Goal: Task Accomplishment & Management: Use online tool/utility

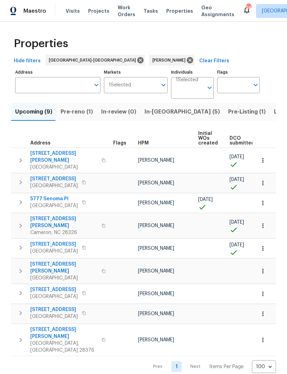
scroll to position [0, 151]
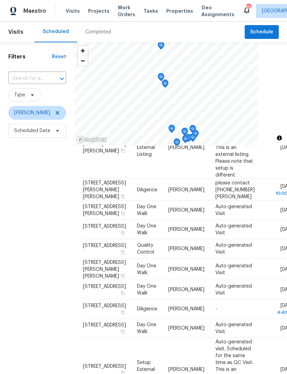
scroll to position [115, 0]
click at [0, 0] on div at bounding box center [0, 0] width 0 height 0
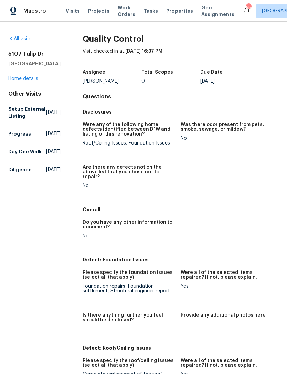
click at [21, 81] on link "Home details" at bounding box center [23, 78] width 30 height 5
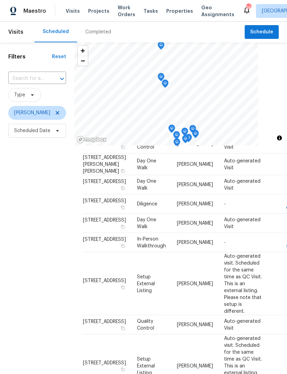
scroll to position [228, 0]
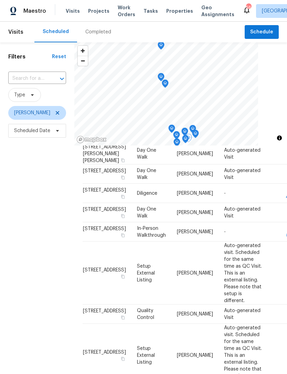
click at [0, 0] on icon at bounding box center [0, 0] width 0 height 0
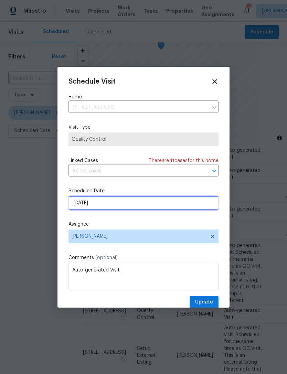
click at [110, 202] on input "10/1/2025" at bounding box center [143, 203] width 150 height 14
select select "9"
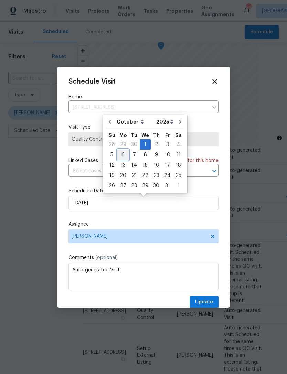
click at [120, 153] on div "6" at bounding box center [122, 155] width 11 height 10
type input "10/6/2025"
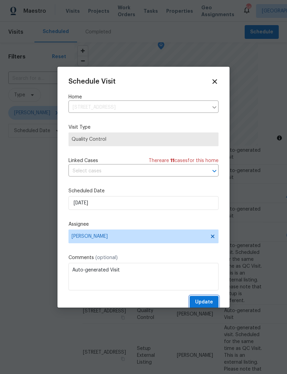
click at [209, 300] on span "Update" at bounding box center [204, 302] width 18 height 9
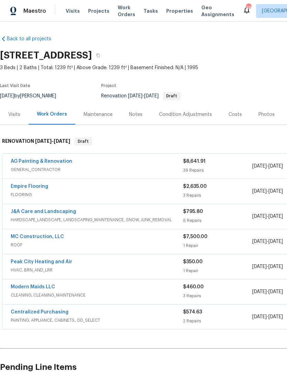
click at [142, 113] on div "Notes" at bounding box center [136, 114] width 30 height 20
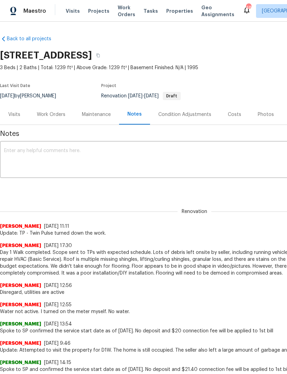
click at [67, 156] on textarea at bounding box center [194, 160] width 381 height 24
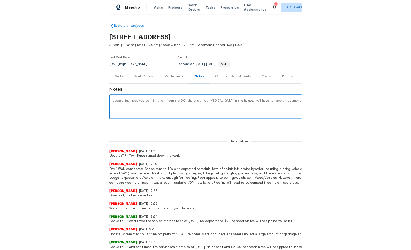
scroll to position [0, 102]
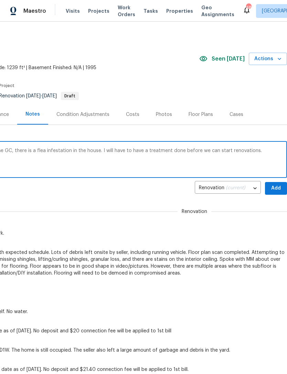
type textarea "Update: just received confirmation from the GC, there is a flea infestation in …"
click at [276, 184] on span "Add" at bounding box center [275, 188] width 11 height 9
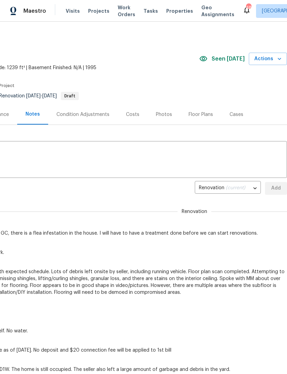
scroll to position [0, 0]
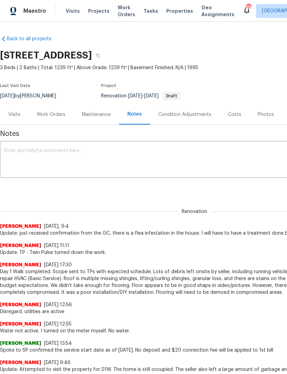
click at [56, 113] on div "Work Orders" at bounding box center [51, 114] width 29 height 7
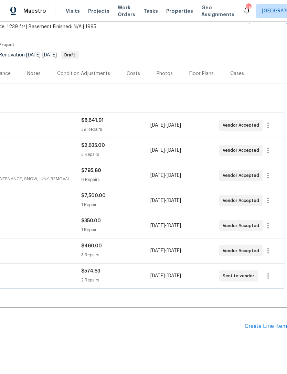
scroll to position [41, 102]
click at [270, 326] on div "Create Line Item" at bounding box center [266, 326] width 42 height 7
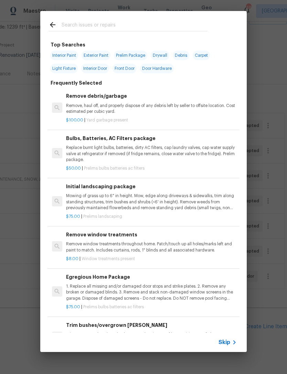
click at [95, 22] on input "text" at bounding box center [135, 26] width 146 height 10
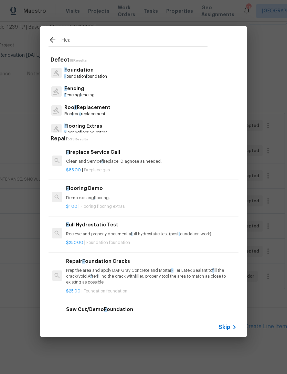
type input "Fleas"
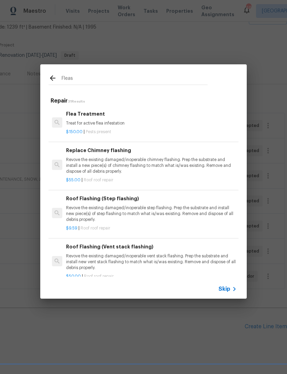
click at [92, 120] on p "Treat for active flea infestation" at bounding box center [151, 123] width 171 height 6
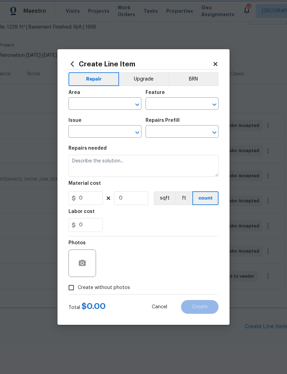
type input "Pests"
type input "Pest present"
type input "Flea Treatment $150.00"
type textarea "Treat for active flea infestation"
type input "150"
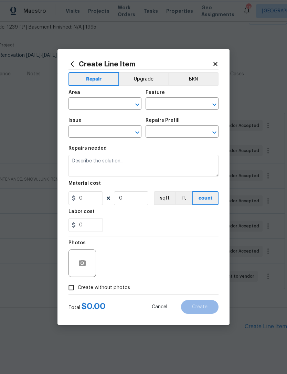
type input "1"
click at [98, 104] on input "text" at bounding box center [95, 104] width 54 height 11
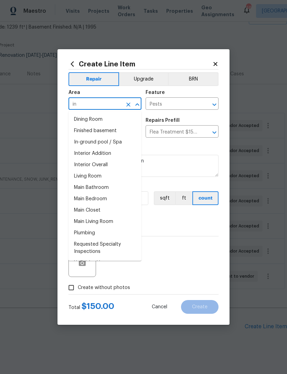
click at [110, 168] on li "Interior Overall" at bounding box center [104, 164] width 73 height 11
type input "Interior Overall"
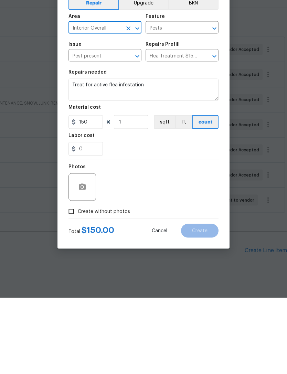
click at [90, 284] on span "Create without photos" at bounding box center [104, 287] width 52 height 7
click at [78, 281] on input "Create without photos" at bounding box center [71, 287] width 13 height 13
checkbox input "true"
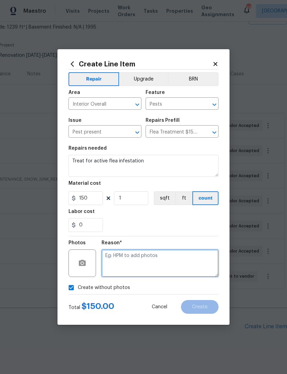
click at [148, 256] on textarea at bounding box center [160, 263] width 117 height 28
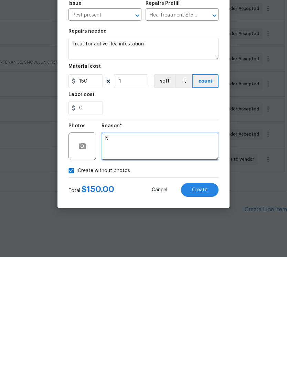
type textarea "N"
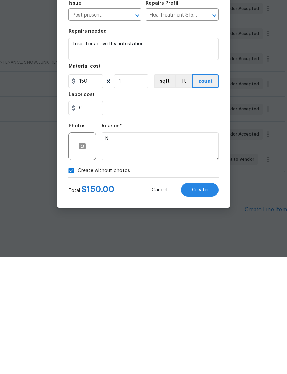
click at [197, 305] on span "Create" at bounding box center [199, 307] width 15 height 5
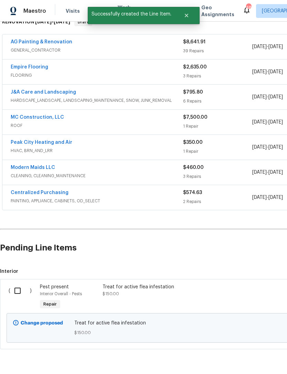
scroll to position [119, 0]
click at [16, 284] on input "checkbox" at bounding box center [20, 291] width 20 height 14
checkbox input "true"
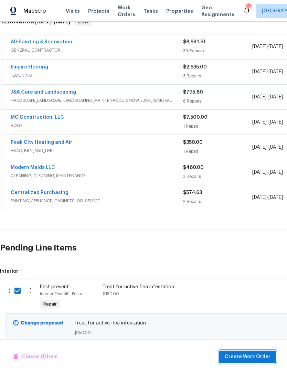
click at [251, 360] on span "Create Work Order" at bounding box center [248, 357] width 46 height 9
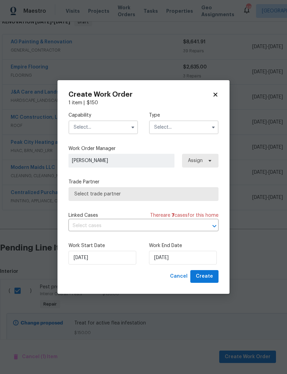
click at [103, 127] on input "text" at bounding box center [103, 127] width 70 height 14
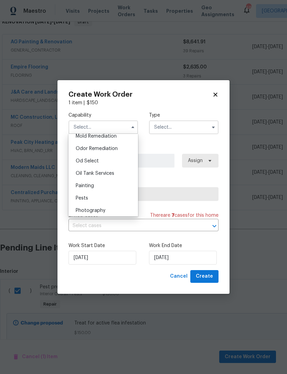
scroll to position [547, 0]
click at [110, 180] on div "Pests" at bounding box center [103, 185] width 66 height 12
type input "Pests"
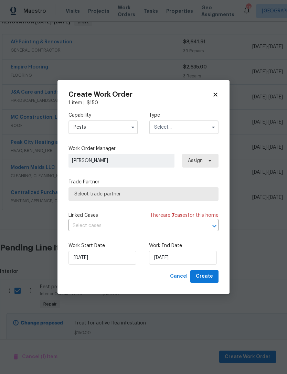
click at [177, 124] on input "text" at bounding box center [184, 127] width 70 height 14
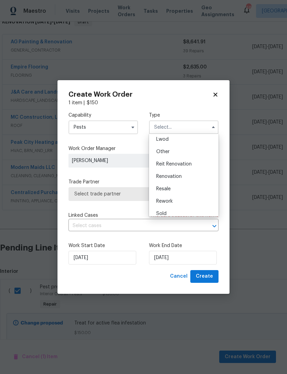
scroll to position [76, 0]
click at [184, 181] on div "Renovation" at bounding box center [184, 177] width 66 height 12
type input "Renovation"
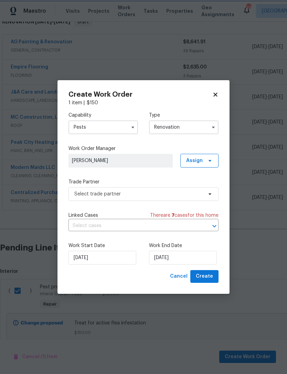
scroll to position [0, 0]
click at [169, 259] on input "9/29/2025" at bounding box center [183, 258] width 68 height 14
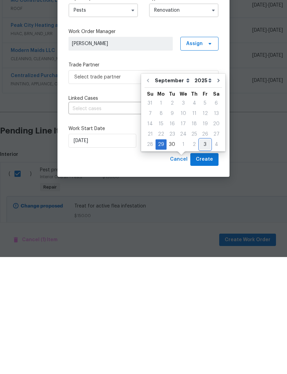
click at [206, 257] on div "3" at bounding box center [205, 262] width 11 height 10
type input "10/3/2025"
select select "9"
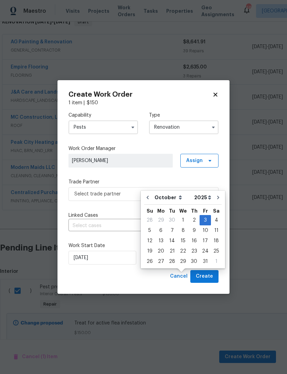
click at [129, 280] on div "Cancel Create" at bounding box center [143, 276] width 150 height 13
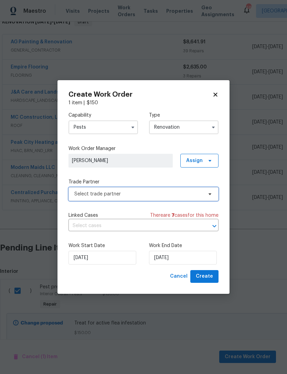
click at [110, 189] on span "Select trade partner" at bounding box center [143, 194] width 150 height 14
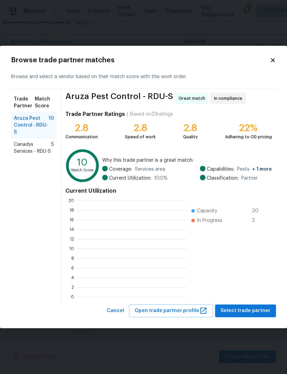
scroll to position [1, 1]
click at [41, 151] on span "Canadys Services - RDU-S" at bounding box center [33, 148] width 38 height 14
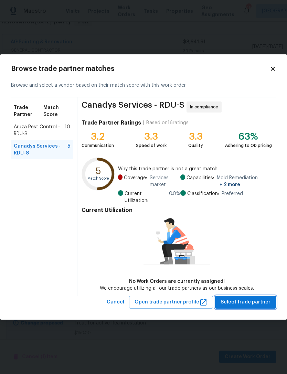
click at [254, 297] on button "Select trade partner" at bounding box center [245, 302] width 61 height 13
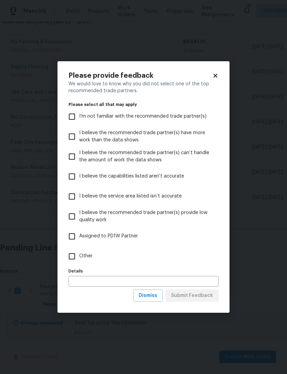
click at [72, 254] on input "Other" at bounding box center [72, 256] width 14 height 14
checkbox input "true"
click at [192, 295] on span "Submit Feedback" at bounding box center [192, 295] width 42 height 9
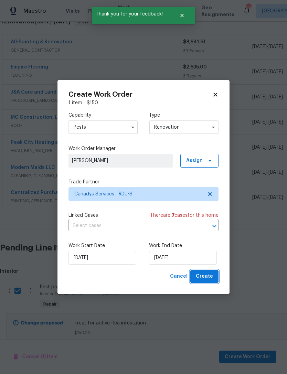
click at [208, 272] on button "Create" at bounding box center [204, 276] width 28 height 13
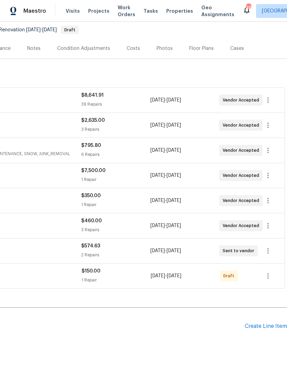
scroll to position [66, 102]
click at [269, 272] on icon "button" at bounding box center [268, 276] width 8 height 8
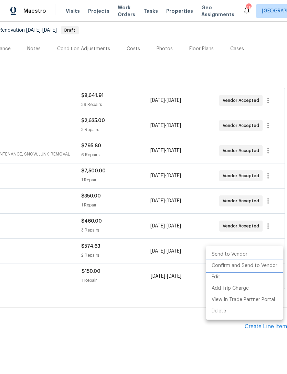
click at [257, 268] on li "Confirm and Send to Vendor" at bounding box center [244, 265] width 77 height 11
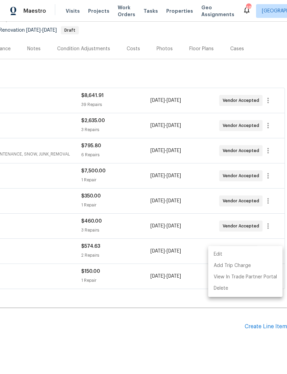
click at [173, 333] on div at bounding box center [143, 187] width 287 height 374
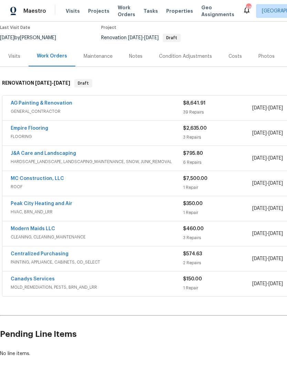
scroll to position [58, 0]
click at [36, 277] on link "Canadys Services" at bounding box center [33, 279] width 44 height 5
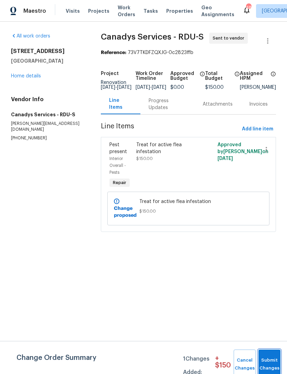
click at [267, 359] on button "Submit Changes" at bounding box center [269, 365] width 22 height 30
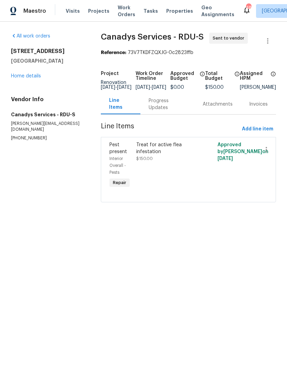
click at [169, 114] on div "Progress Updates" at bounding box center [167, 104] width 54 height 20
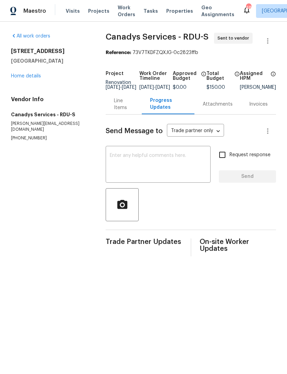
click at [177, 158] on textarea at bounding box center [158, 165] width 97 height 24
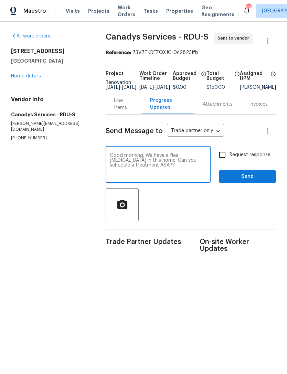
type textarea "Good morning. We have a flea infestation in this home. Can you schedule a treat…"
click at [226, 157] on input "Request response" at bounding box center [222, 155] width 14 height 14
checkbox input "true"
click at [147, 170] on textarea "Good morning. We have a flea infestation in this home. Can you schedule a treat…" at bounding box center [158, 165] width 97 height 24
type textarea "Good morning. We have a flea infestation in this home. Can you schedule a treat…"
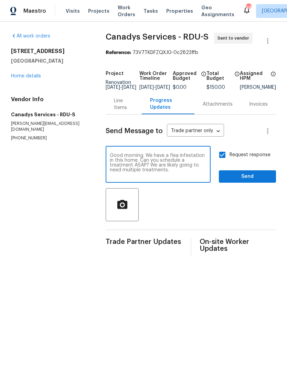
click at [242, 179] on span "Send" at bounding box center [247, 176] width 46 height 9
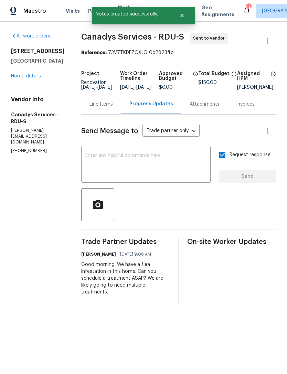
click at [38, 74] on link "Home details" at bounding box center [26, 76] width 30 height 5
